Goal: Task Accomplishment & Management: Manage account settings

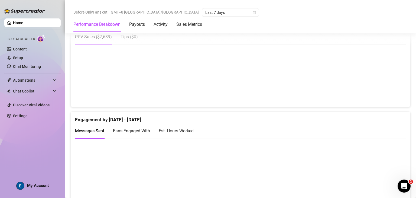
scroll to position [271, 0]
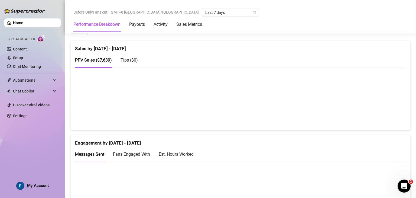
click at [25, 186] on div "My Account" at bounding box center [32, 185] width 32 height 8
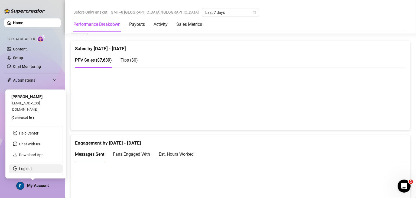
click at [32, 169] on link "Log out" at bounding box center [25, 168] width 13 height 4
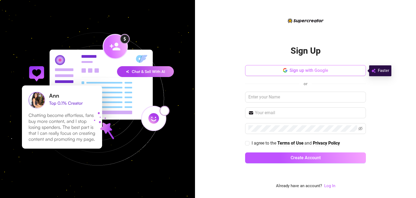
click at [322, 66] on button "Sign up with Google" at bounding box center [305, 70] width 121 height 11
